Goal: Check status: Check status

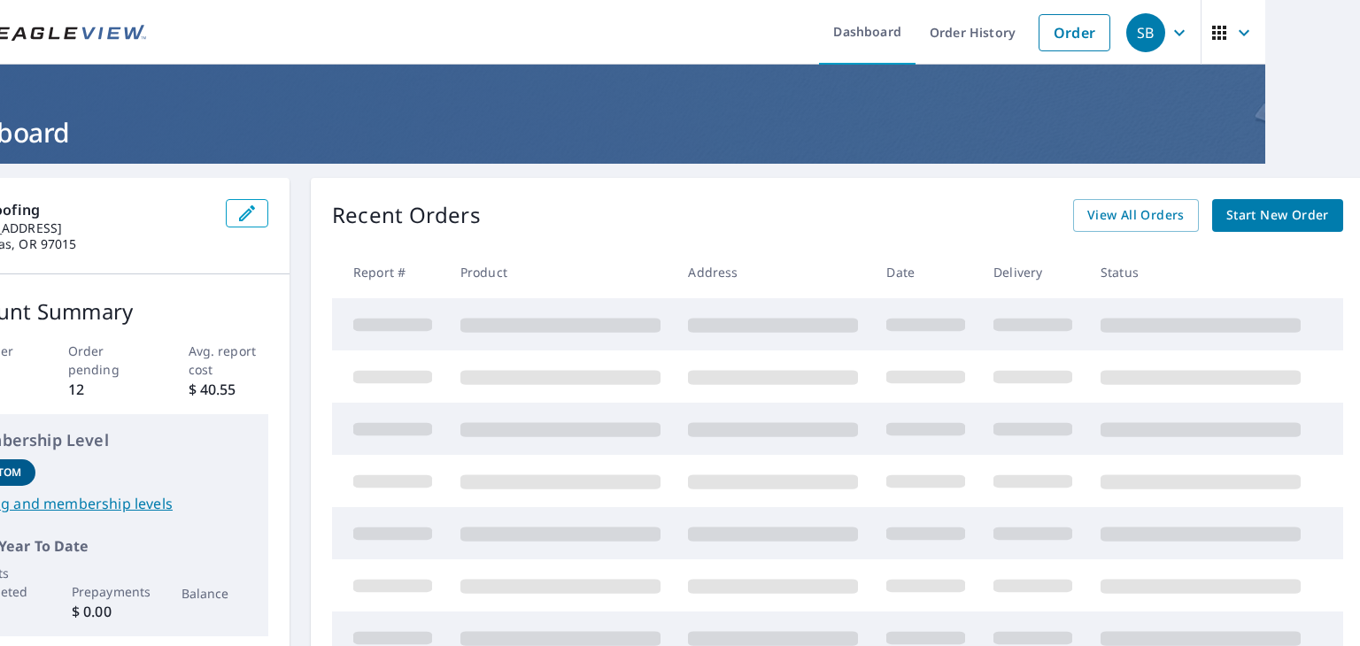
drag, startPoint x: 738, startPoint y: 250, endPoint x: 786, endPoint y: 254, distance: 48.0
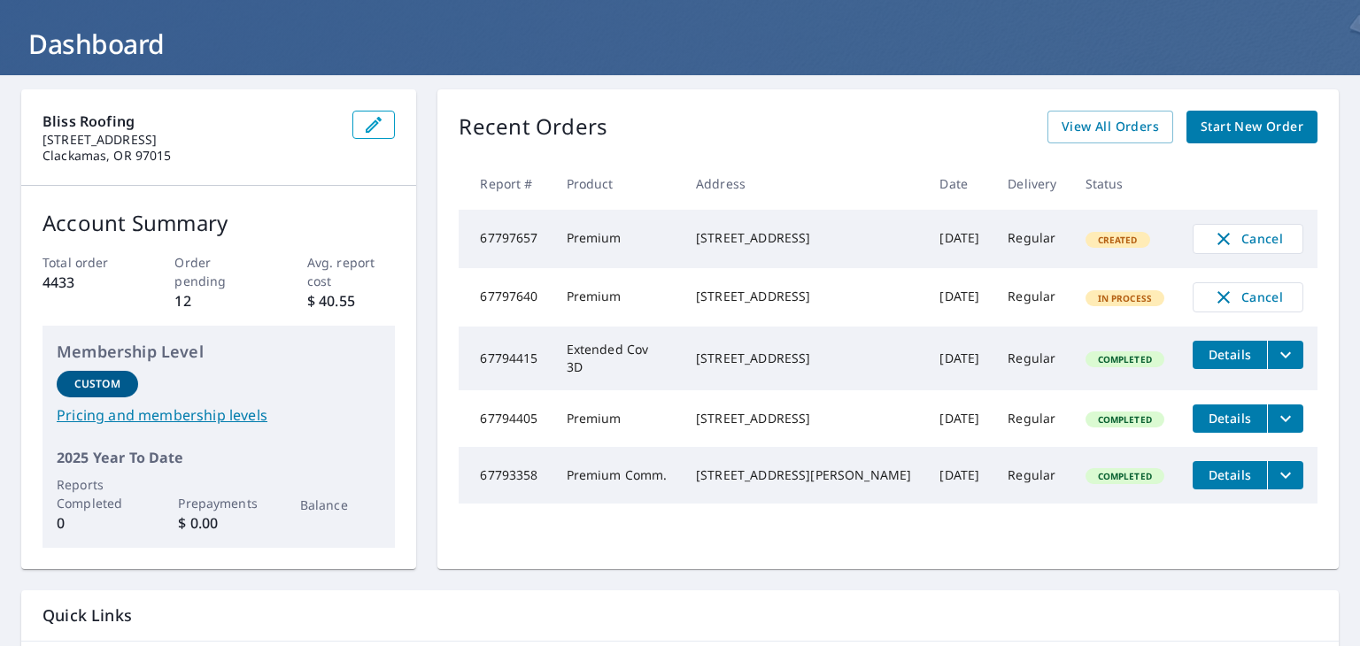
scroll to position [89, 0]
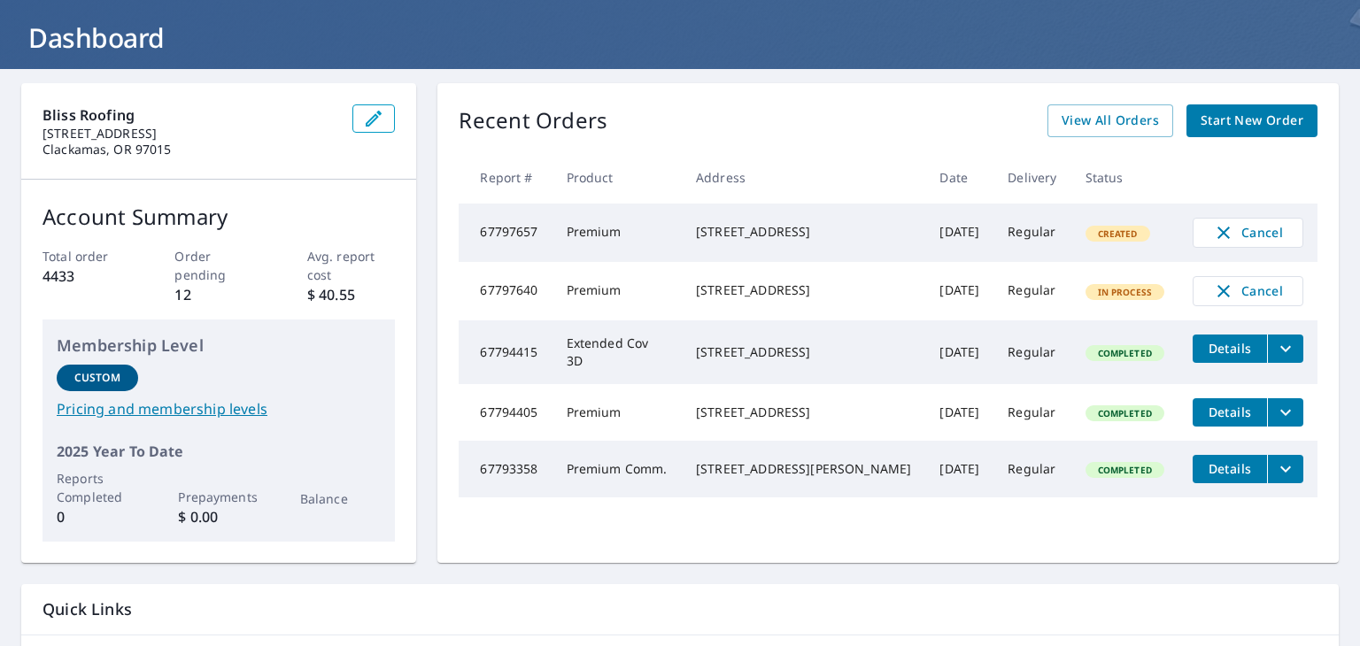
drag, startPoint x: 832, startPoint y: 135, endPoint x: 897, endPoint y: 153, distance: 67.0
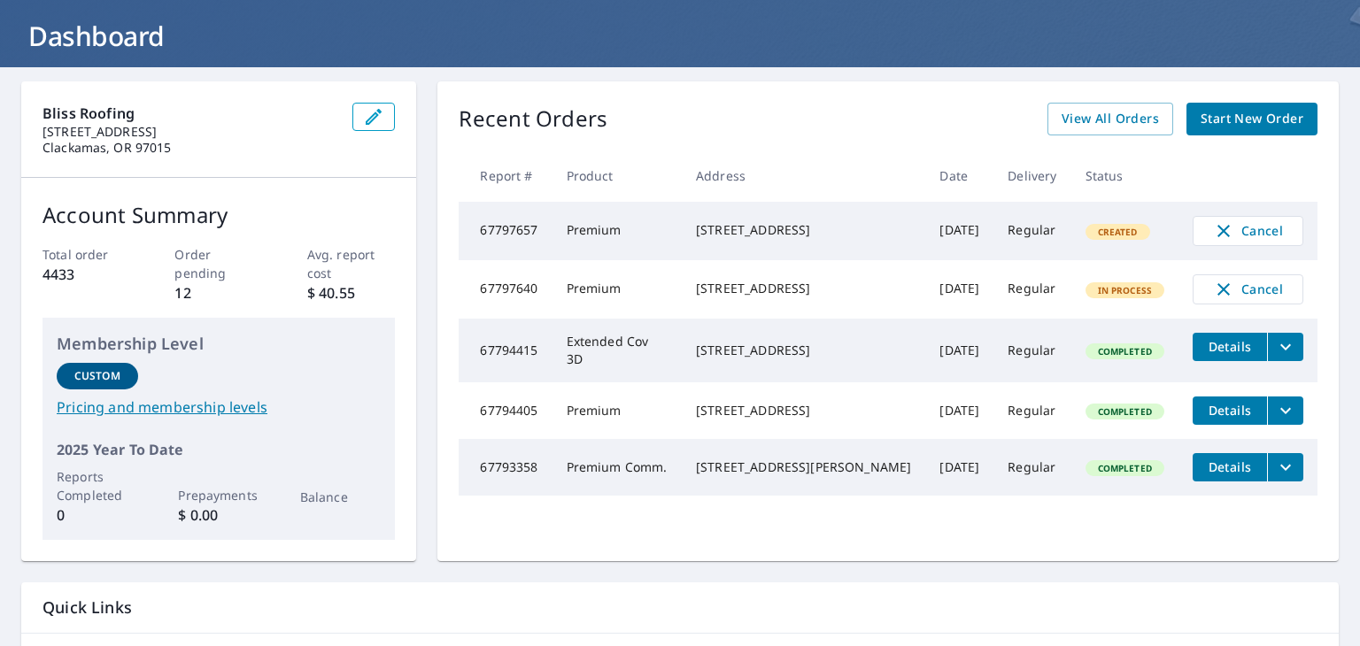
click at [856, 127] on div "Recent Orders View All Orders Start New Order" at bounding box center [888, 119] width 859 height 33
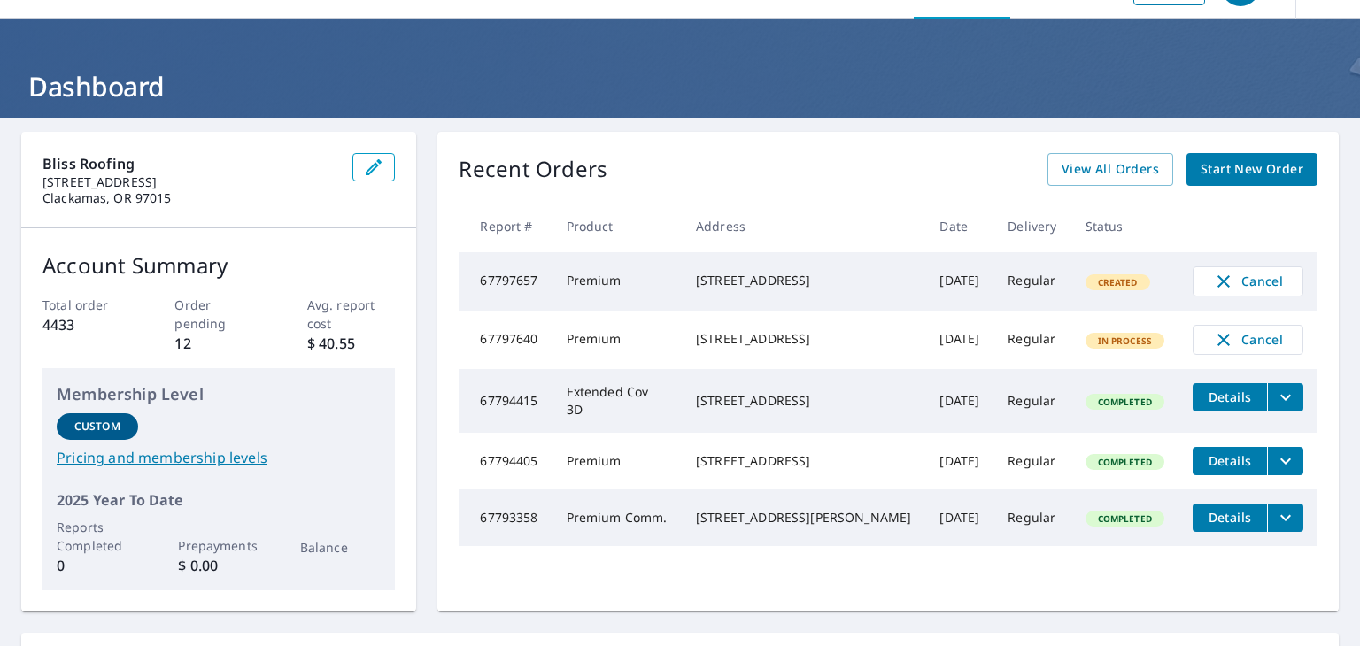
scroll to position [0, 0]
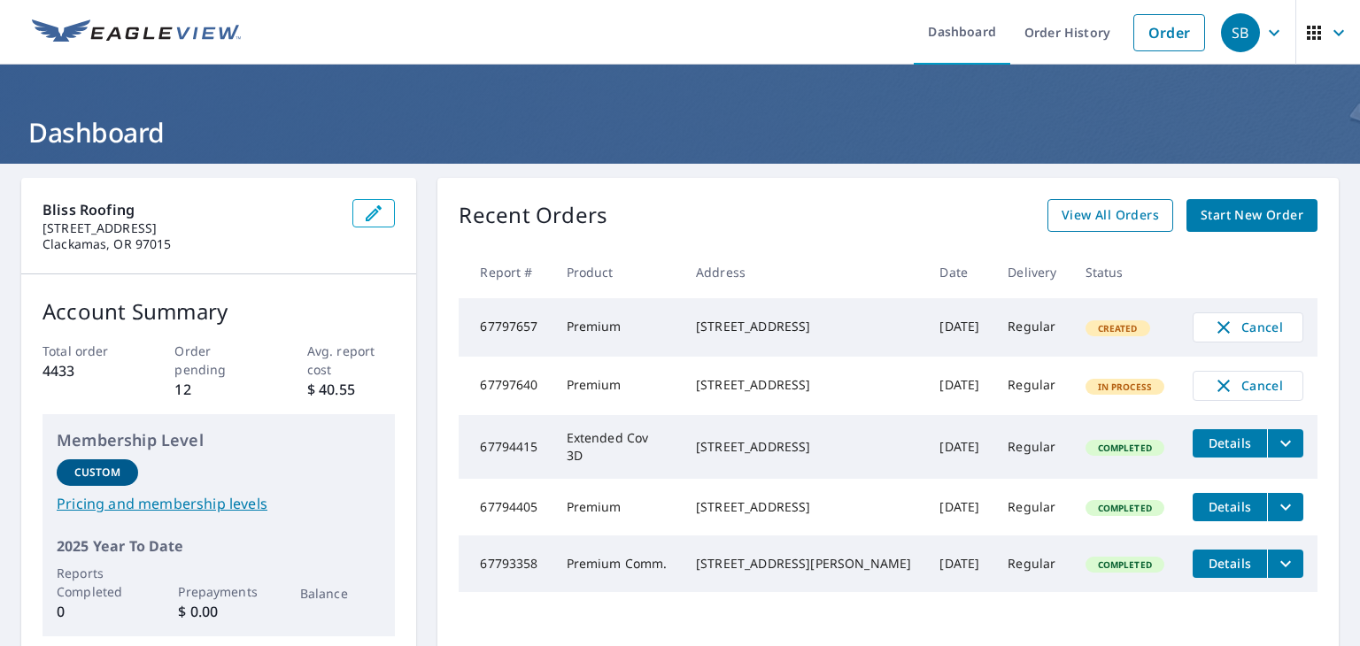
click at [1075, 213] on span "View All Orders" at bounding box center [1109, 215] width 97 height 22
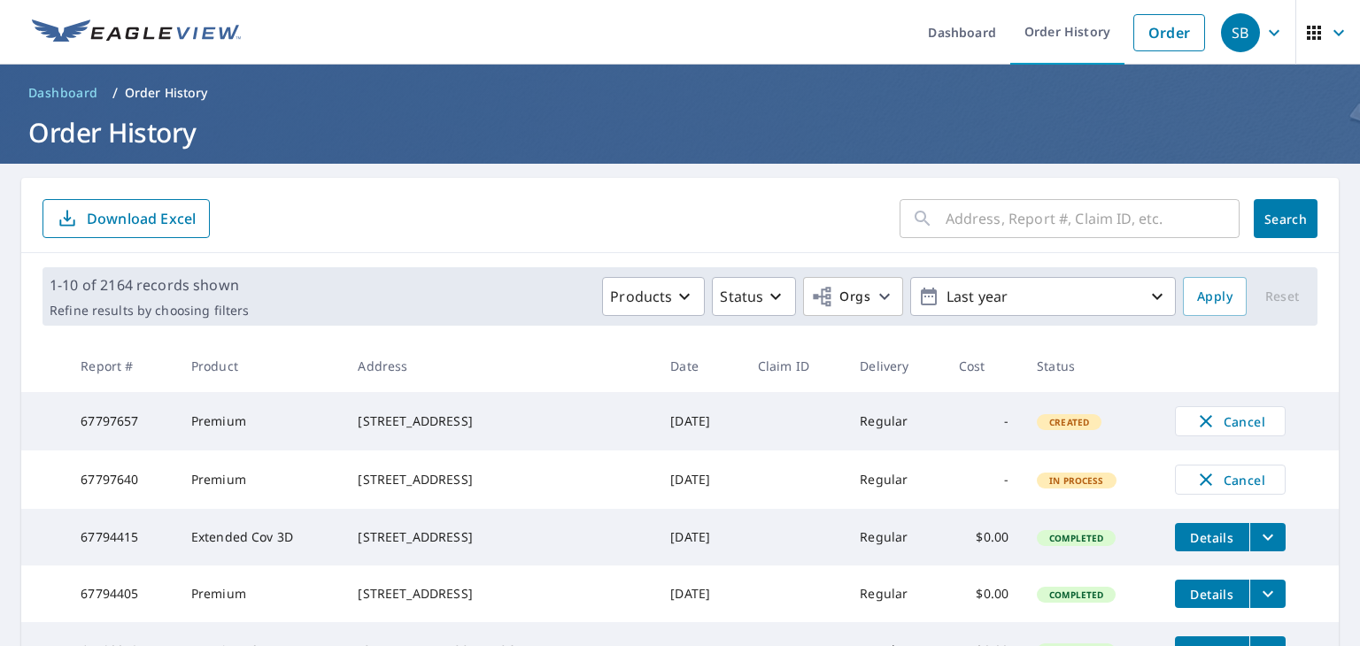
click at [1006, 220] on input "text" at bounding box center [1092, 219] width 294 height 50
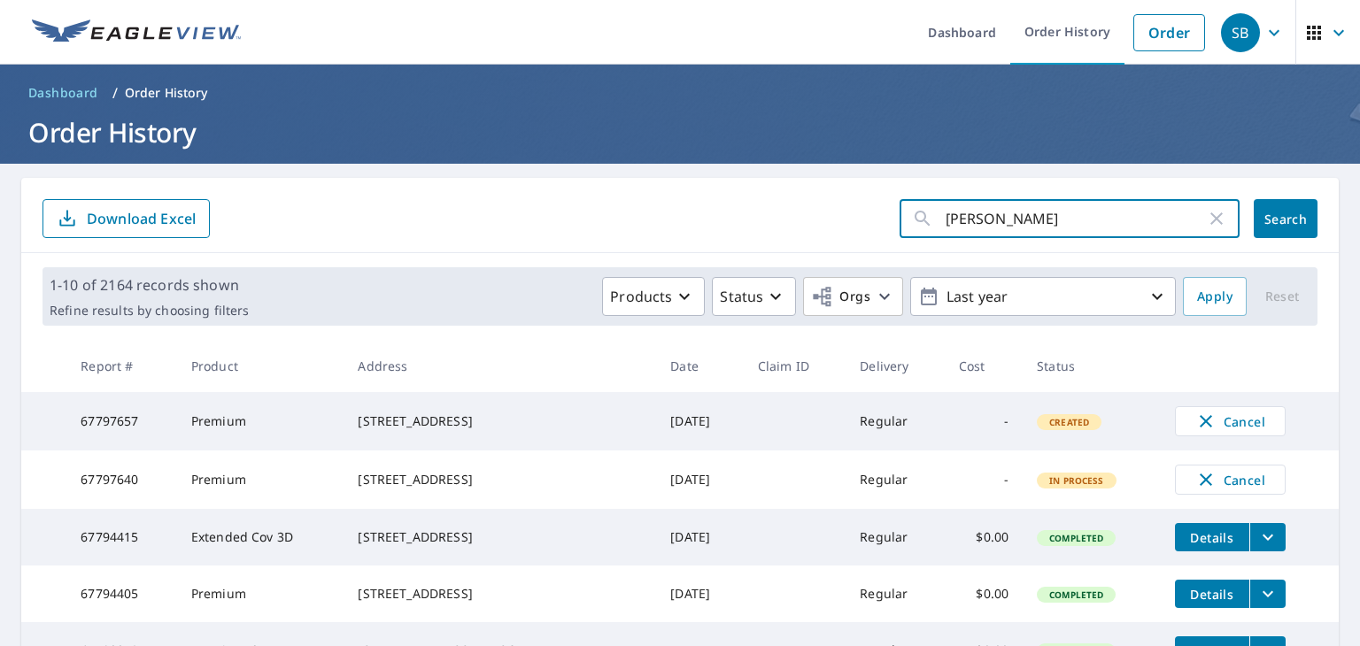
type input "[PERSON_NAME]"
click button "Search" at bounding box center [1285, 218] width 64 height 39
